Goal: Task Accomplishment & Management: Complete application form

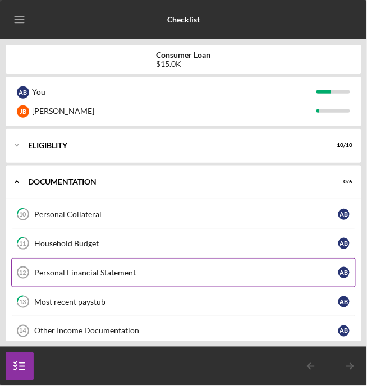
click at [242, 274] on div "Personal Financial Statement" at bounding box center [186, 272] width 304 height 9
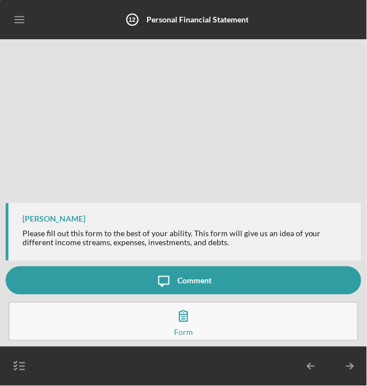
click at [193, 325] on icon "button" at bounding box center [183, 316] width 28 height 28
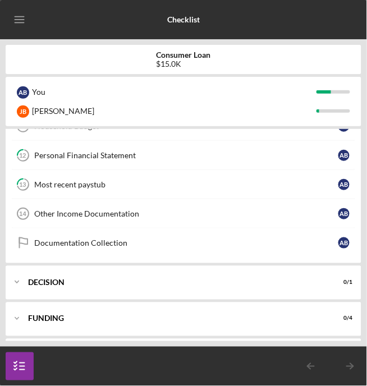
scroll to position [126, 0]
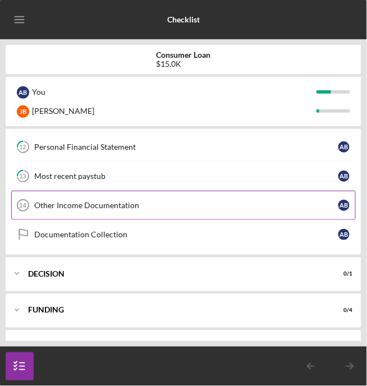
click at [286, 210] on link "Other Income Documentation 14 Other Income Documentation A B" at bounding box center [183, 205] width 344 height 29
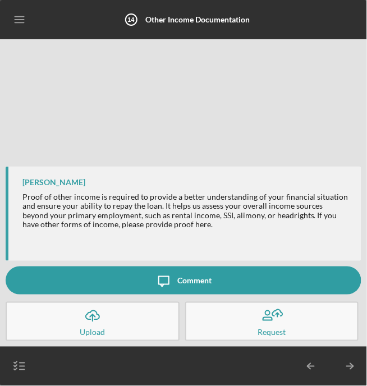
click at [212, 284] on button "Icon/Message Comment" at bounding box center [183, 280] width 355 height 28
click at [351, 371] on icon "Icon/Table Pagination Arrow" at bounding box center [350, 366] width 28 height 28
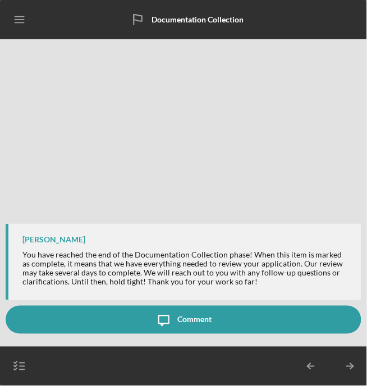
click at [353, 368] on icon "Icon/Table Pagination Arrow" at bounding box center [350, 366] width 28 height 28
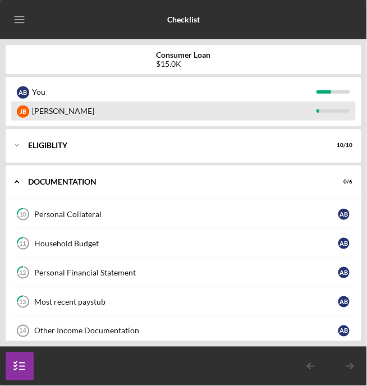
click at [32, 111] on div "[PERSON_NAME]" at bounding box center [174, 110] width 284 height 19
click at [25, 115] on div "J B" at bounding box center [23, 111] width 12 height 12
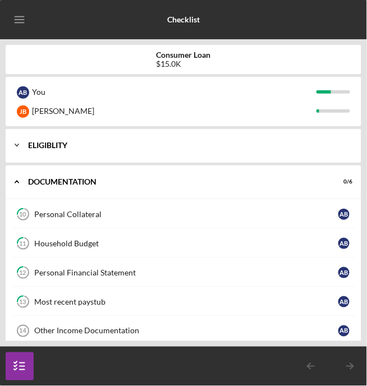
click at [27, 148] on icon "Icon/Expander" at bounding box center [17, 145] width 22 height 22
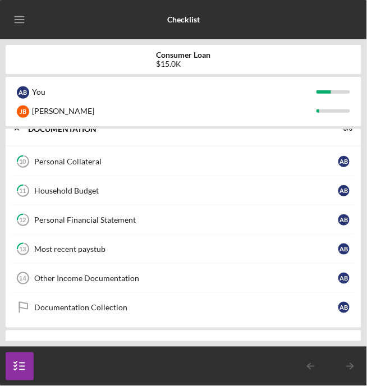
scroll to position [352, 0]
